Goal: Information Seeking & Learning: Learn about a topic

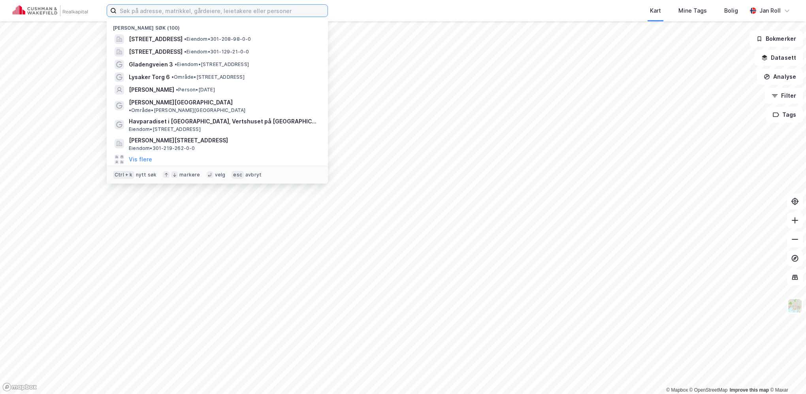
click at [216, 9] on input at bounding box center [222, 11] width 211 height 12
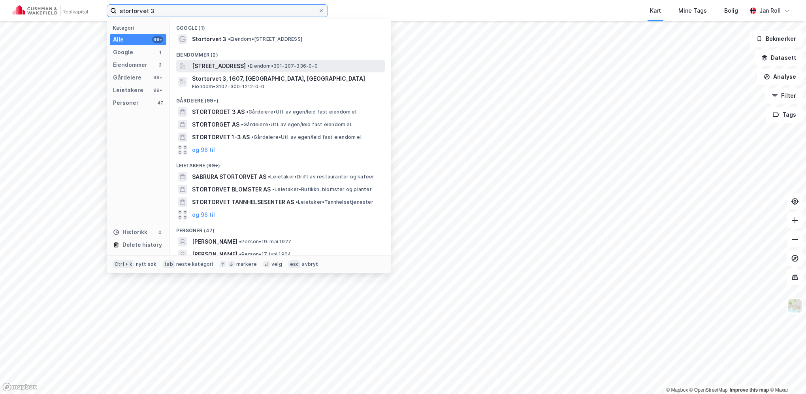
type input "stortorvet 3"
click at [250, 63] on span "•" at bounding box center [248, 66] width 2 height 6
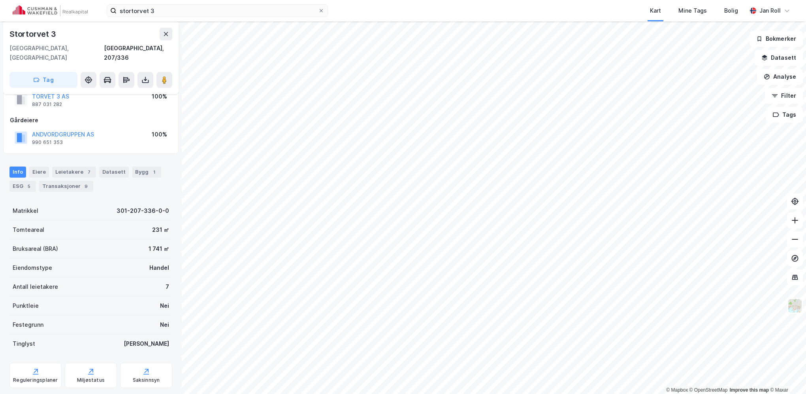
scroll to position [36, 0]
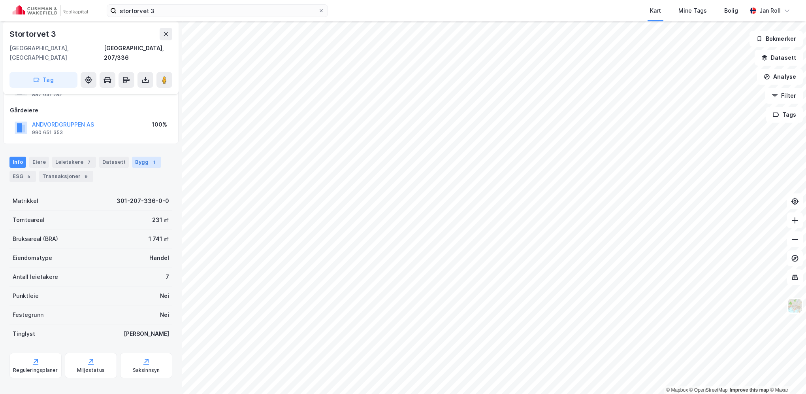
click at [141, 156] on div "Bygg 1" at bounding box center [146, 161] width 29 height 11
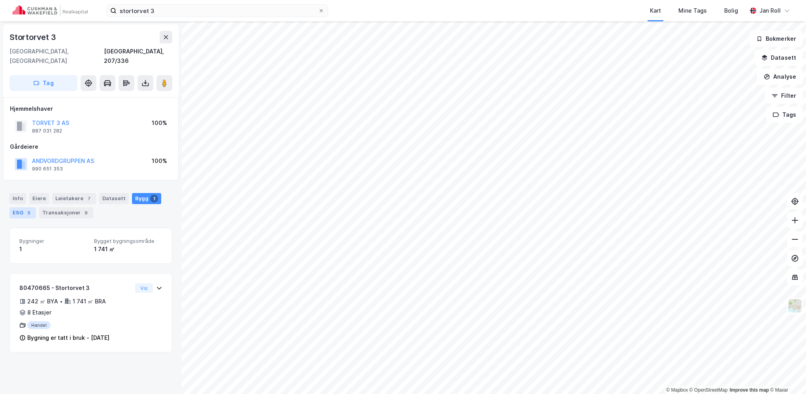
click at [21, 207] on div "ESG 5" at bounding box center [22, 212] width 26 height 11
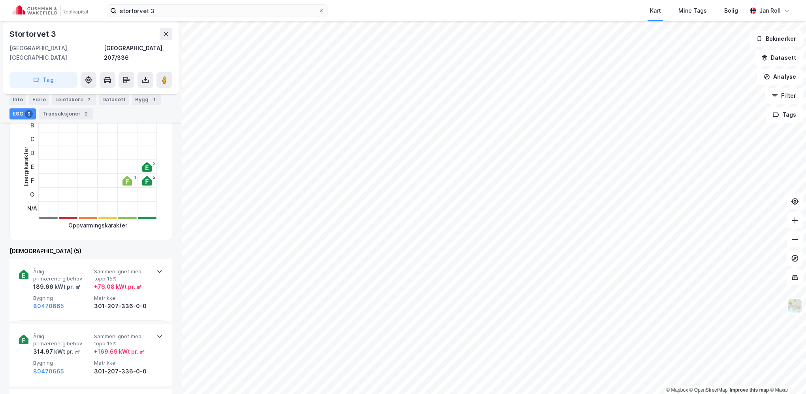
scroll to position [158, 0]
click at [147, 164] on icon at bounding box center [146, 168] width 9 height 9
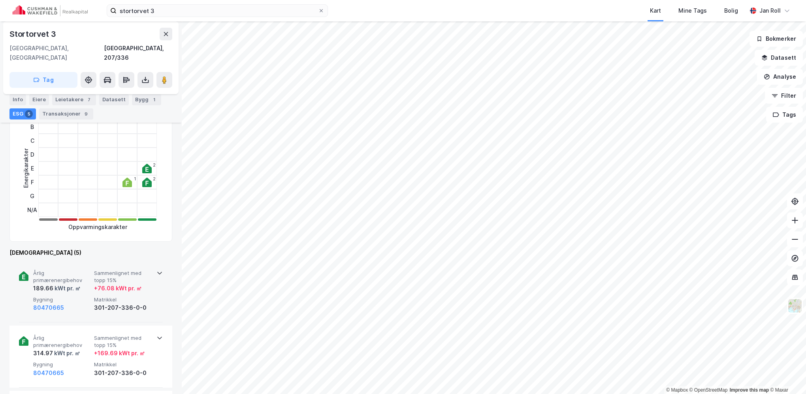
click at [49, 270] on span "Årlig primærenergibehov" at bounding box center [62, 277] width 58 height 14
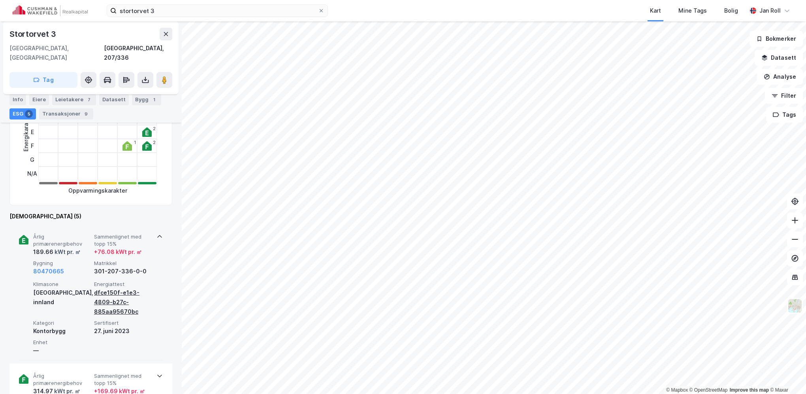
scroll to position [237, 0]
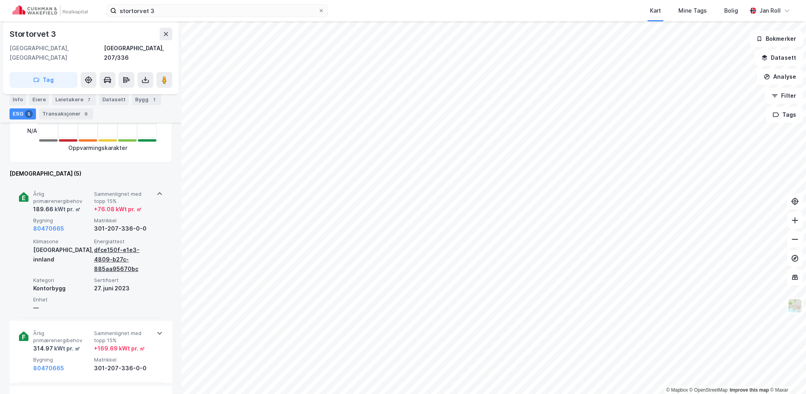
click at [108, 255] on div "dfce150f-e1e3-4809-b27c-885aa95670bc" at bounding box center [123, 259] width 58 height 28
click at [125, 245] on div "dfce150f-e1e3-4809-b27c-885aa95670bc" at bounding box center [123, 259] width 58 height 28
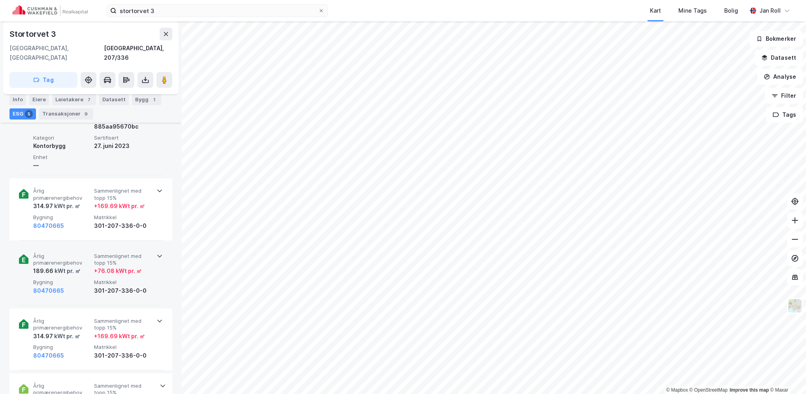
scroll to position [395, 0]
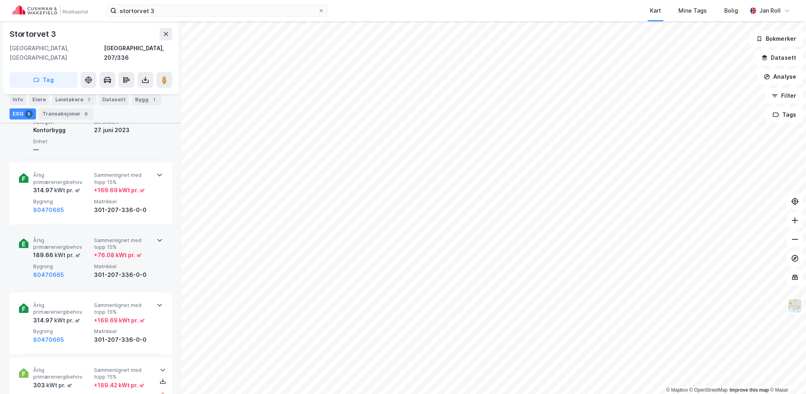
click at [82, 250] on div "189.66 kWt pr. ㎡" at bounding box center [62, 254] width 58 height 9
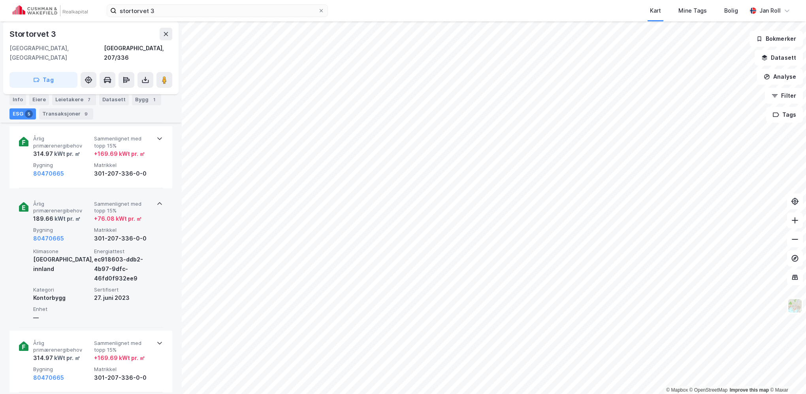
scroll to position [474, 0]
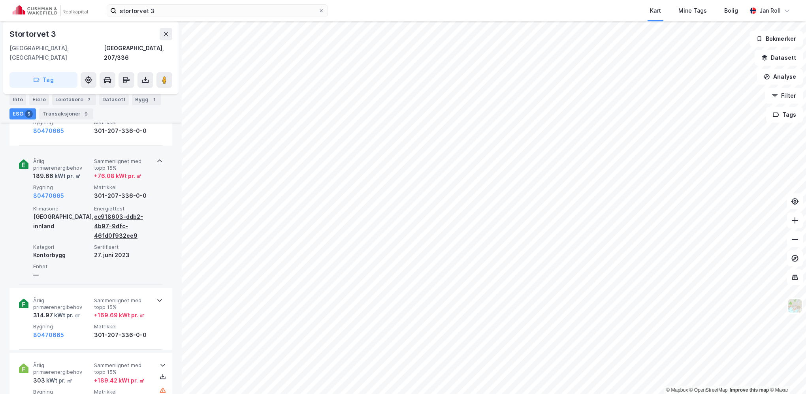
click at [110, 215] on div "ec918603-ddb2-4b97-9dfc-46fd0f932ee9" at bounding box center [123, 226] width 58 height 28
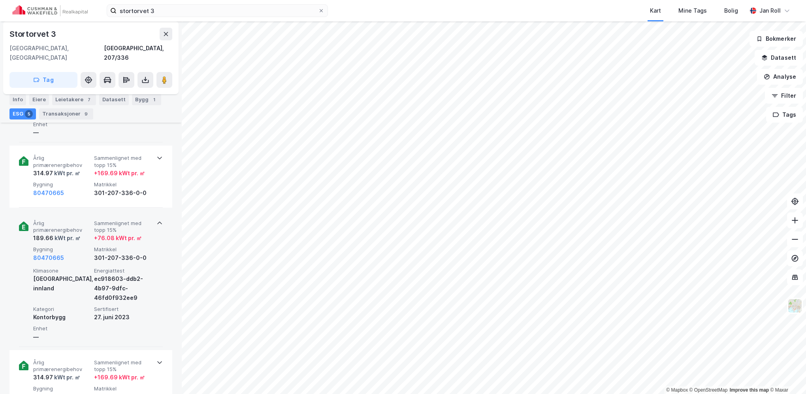
scroll to position [430, 0]
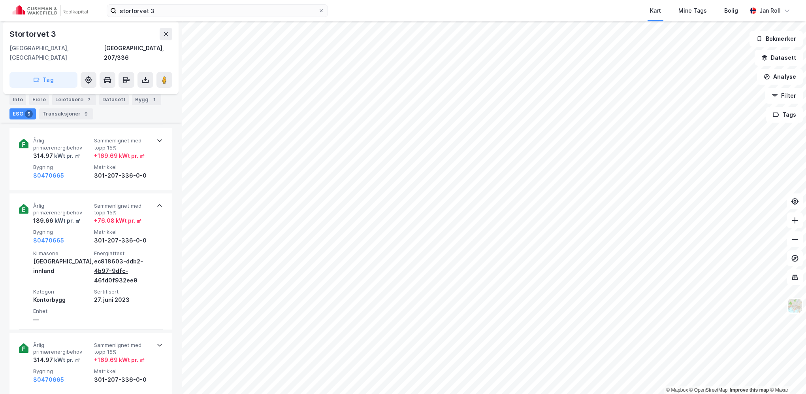
drag, startPoint x: 114, startPoint y: 261, endPoint x: 109, endPoint y: 260, distance: 5.2
click at [109, 260] on div "ec918603-ddb2-4b97-9dfc-46fd0f932ee9" at bounding box center [123, 270] width 58 height 28
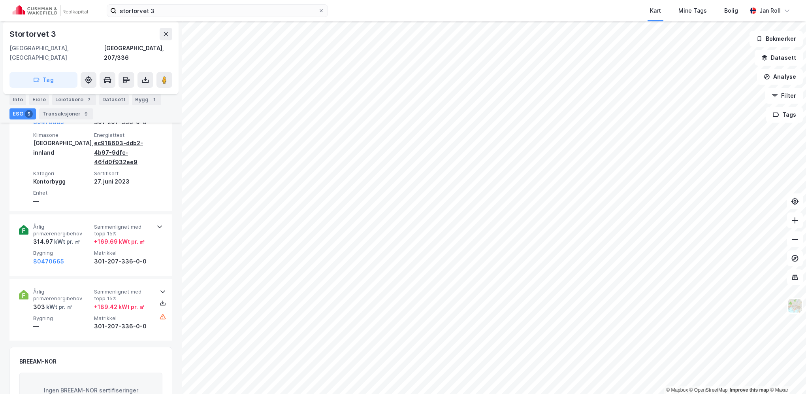
scroll to position [548, 0]
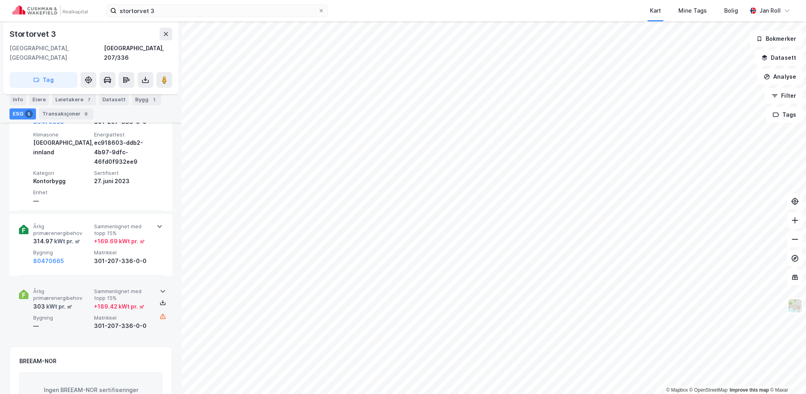
click at [117, 302] on div "+ 189.42 kWt pr. ㎡" at bounding box center [119, 306] width 51 height 9
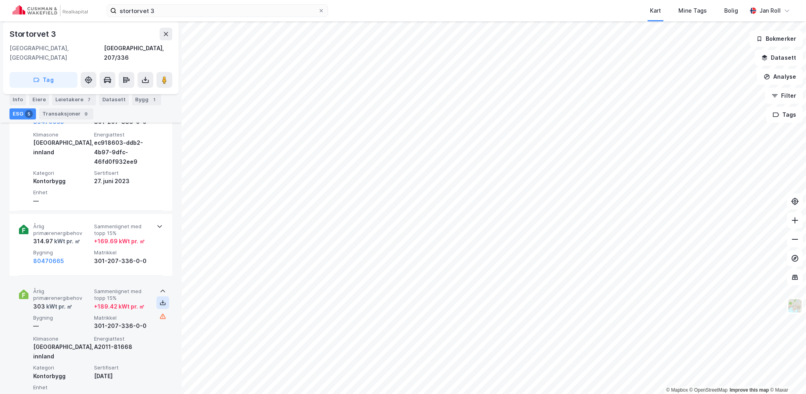
click at [161, 299] on icon at bounding box center [163, 302] width 6 height 6
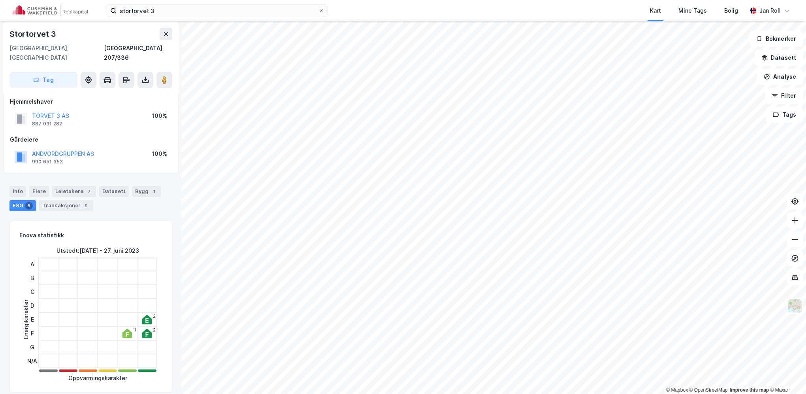
scroll to position [0, 0]
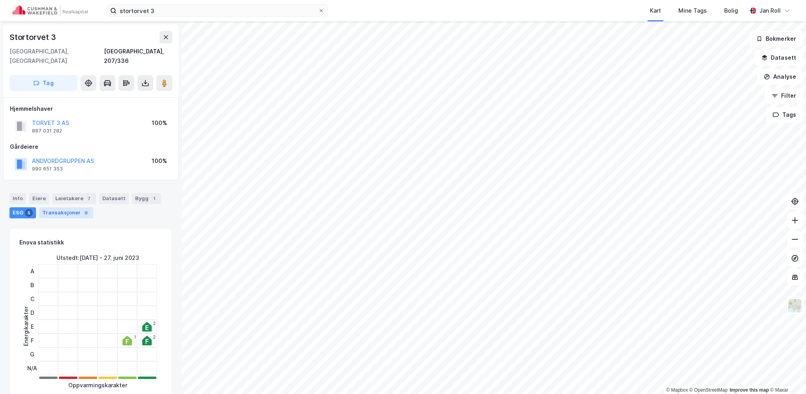
click at [76, 207] on div "Transaksjoner 9" at bounding box center [66, 212] width 54 height 11
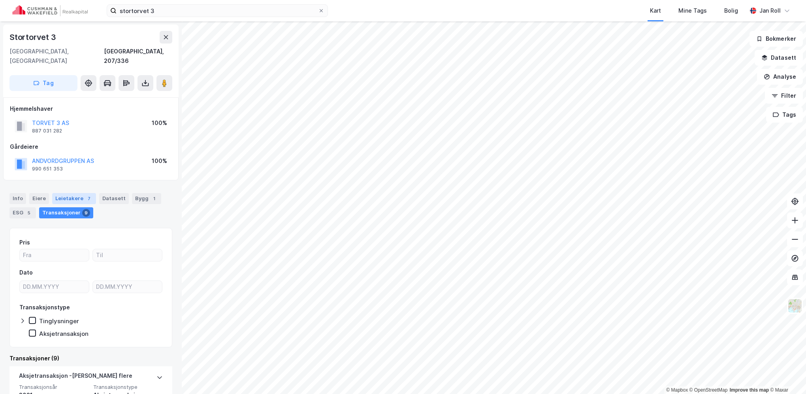
click at [79, 193] on div "Leietakere 7" at bounding box center [74, 198] width 44 height 11
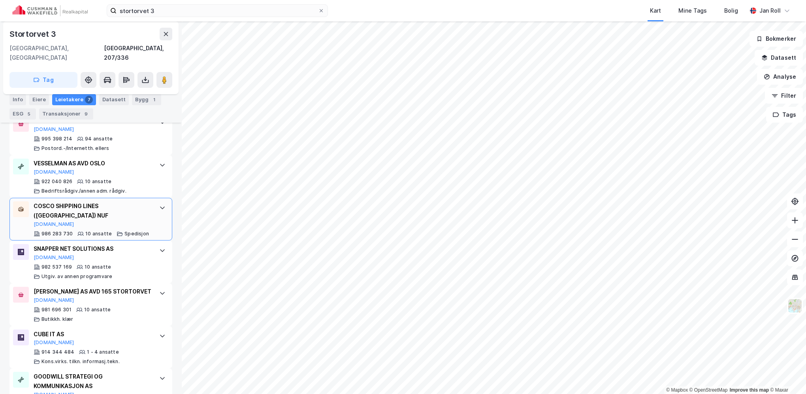
scroll to position [275, 0]
